Goal: Find specific page/section: Find specific page/section

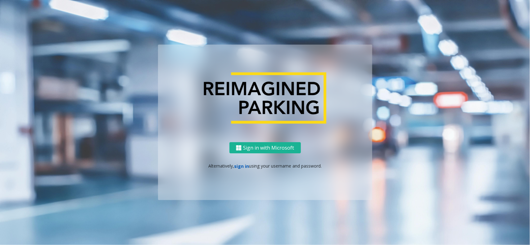
click at [243, 168] on link "sign in" at bounding box center [241, 167] width 15 height 6
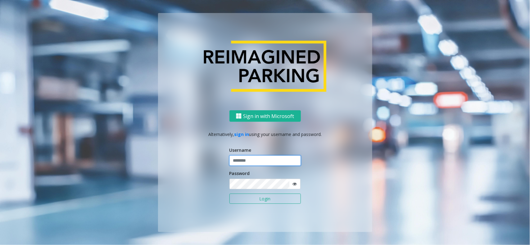
click at [255, 163] on input "text" at bounding box center [264, 161] width 71 height 11
type input "*********"
click at [258, 197] on button "Login" at bounding box center [264, 199] width 71 height 11
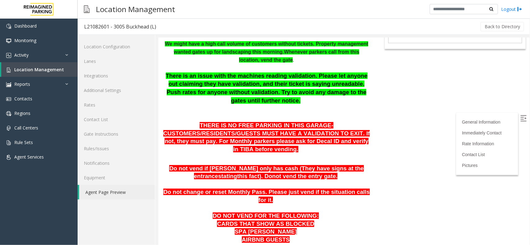
scroll to position [39, 0]
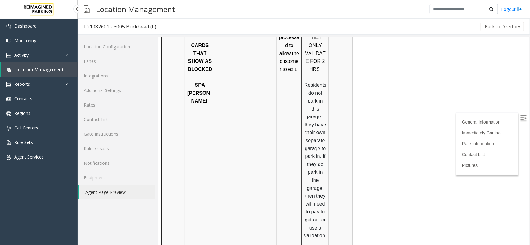
drag, startPoint x: 161, startPoint y: 38, endPoint x: 372, endPoint y: 240, distance: 292.1
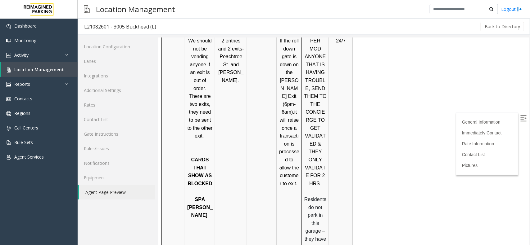
scroll to position [648, 0]
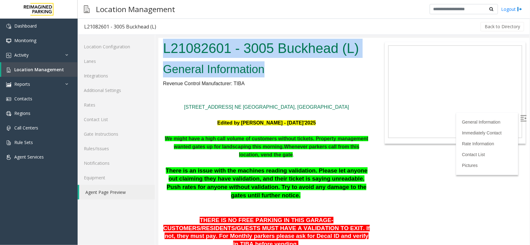
drag, startPoint x: 324, startPoint y: 71, endPoint x: 131, endPoint y: 57, distance: 193.5
click at [158, 57] on html "L21082601 - 3005 Buckhead (L) General Information Revenue Control Manufacturer:…" at bounding box center [343, 142] width 371 height 208
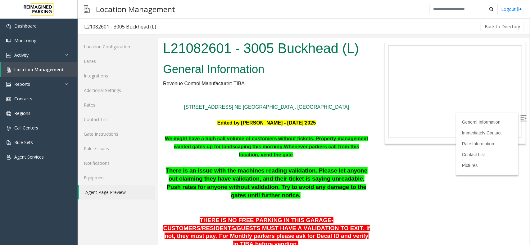
click at [43, 69] on span "Location Management" at bounding box center [39, 70] width 50 height 6
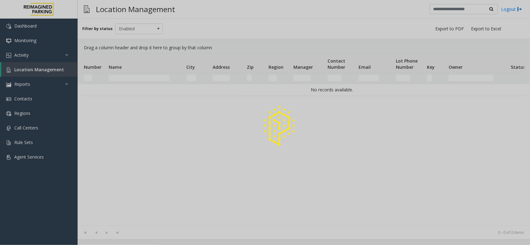
click at [121, 78] on div at bounding box center [265, 122] width 530 height 245
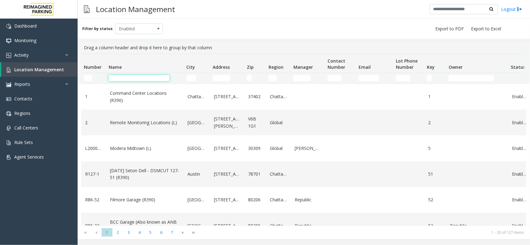
click at [123, 78] on input "Name Filter" at bounding box center [139, 78] width 61 height 6
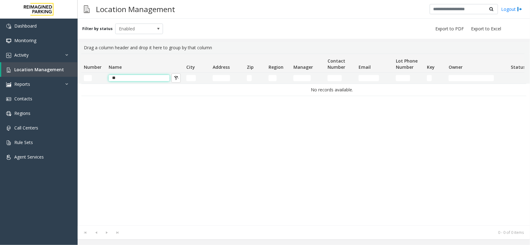
type input "*"
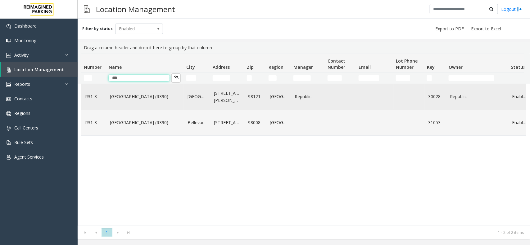
type input "***"
click at [131, 101] on td "[GEOGRAPHIC_DATA] (R390)" at bounding box center [145, 97] width 78 height 26
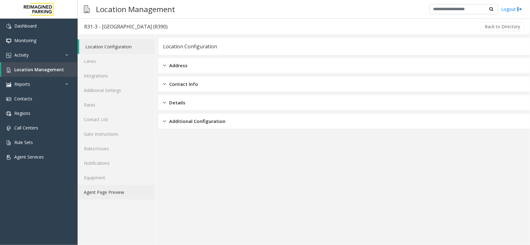
click at [107, 188] on link "Agent Page Preview" at bounding box center [116, 192] width 77 height 15
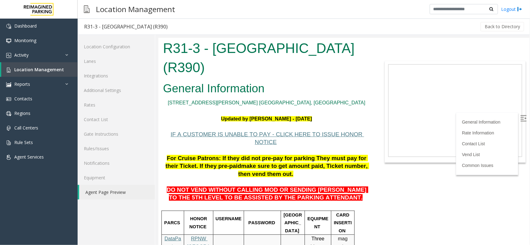
drag, startPoint x: 333, startPoint y: 52, endPoint x: 314, endPoint y: 58, distance: 19.5
click at [319, 58] on h1 "R31-3 - Bell Street Garage (R390)" at bounding box center [266, 57] width 207 height 38
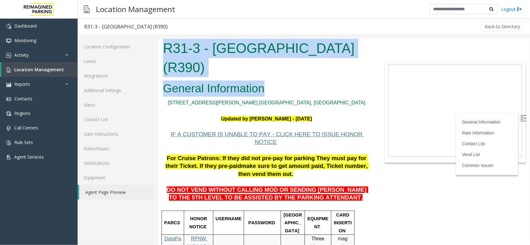
drag, startPoint x: 304, startPoint y: 91, endPoint x: 161, endPoint y: 46, distance: 149.4
click at [160, 47] on body "R31-3 - Bell Street Garage (R390) General Information 2323 Elliott Ave. Seattle…" at bounding box center [343, 142] width 371 height 208
click at [302, 72] on h1 "R31-3 - Bell Street Garage (R390)" at bounding box center [266, 57] width 207 height 38
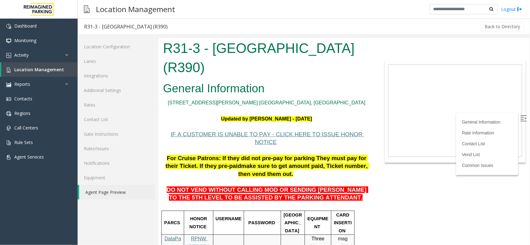
click at [286, 85] on h2 "General Information" at bounding box center [266, 88] width 207 height 16
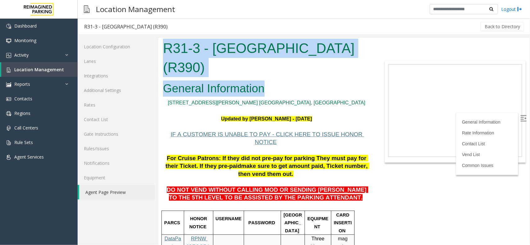
drag, startPoint x: 286, startPoint y: 85, endPoint x: 158, endPoint y: 58, distance: 131.0
click at [173, 48] on body "R31-3 - Bell Street Garage (R390) General Information 2323 Elliott Ave. Seattle…" at bounding box center [343, 142] width 371 height 208
click at [323, 79] on div "R31-3 - Bell Street Garage (R390)" at bounding box center [266, 59] width 216 height 42
